Goal: Task Accomplishment & Management: Use online tool/utility

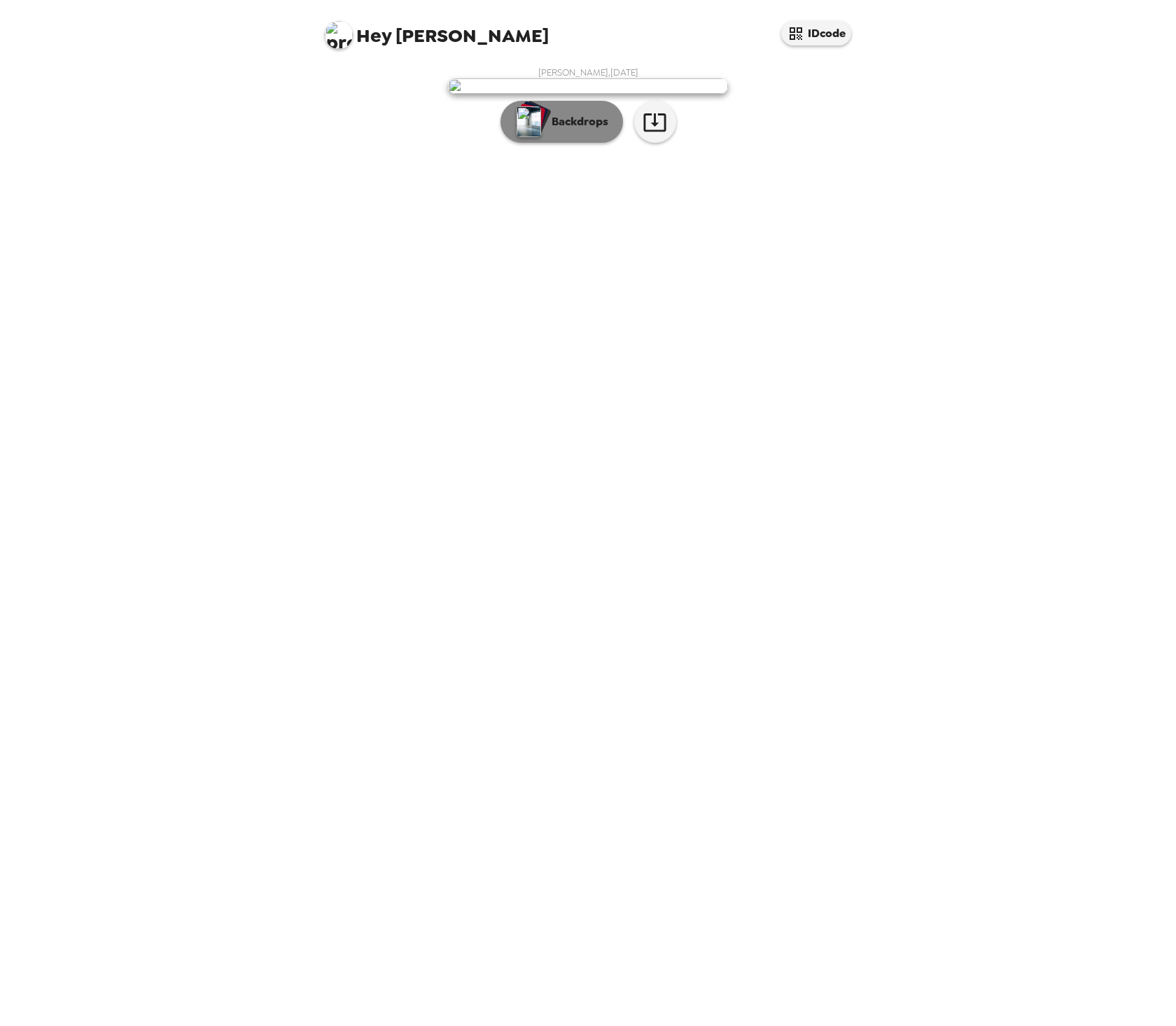
click at [592, 130] on p "Backdrops" at bounding box center [576, 121] width 64 height 16
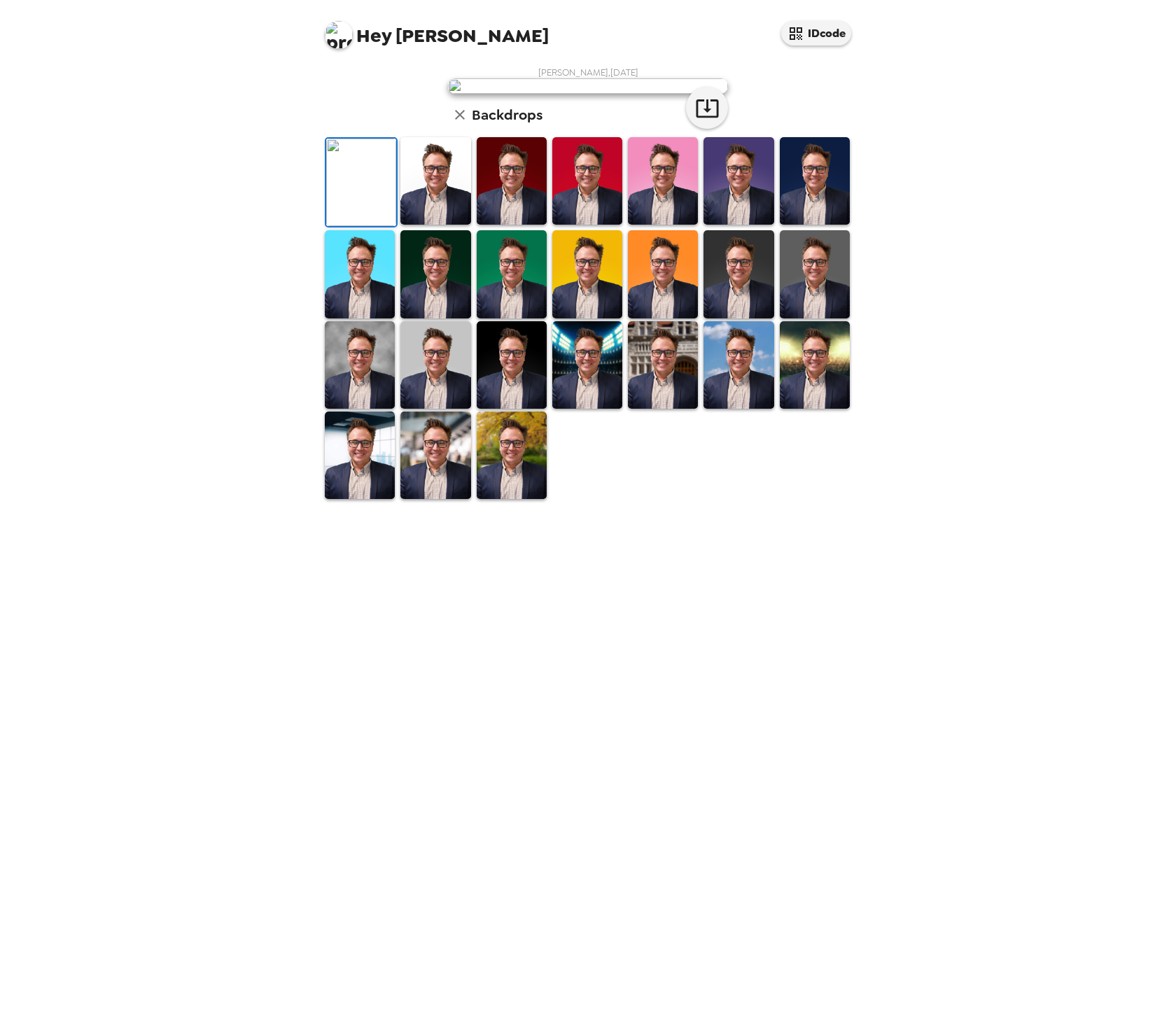
click at [823, 318] on img at bounding box center [815, 274] width 70 height 87
